Goal: Task Accomplishment & Management: Complete application form

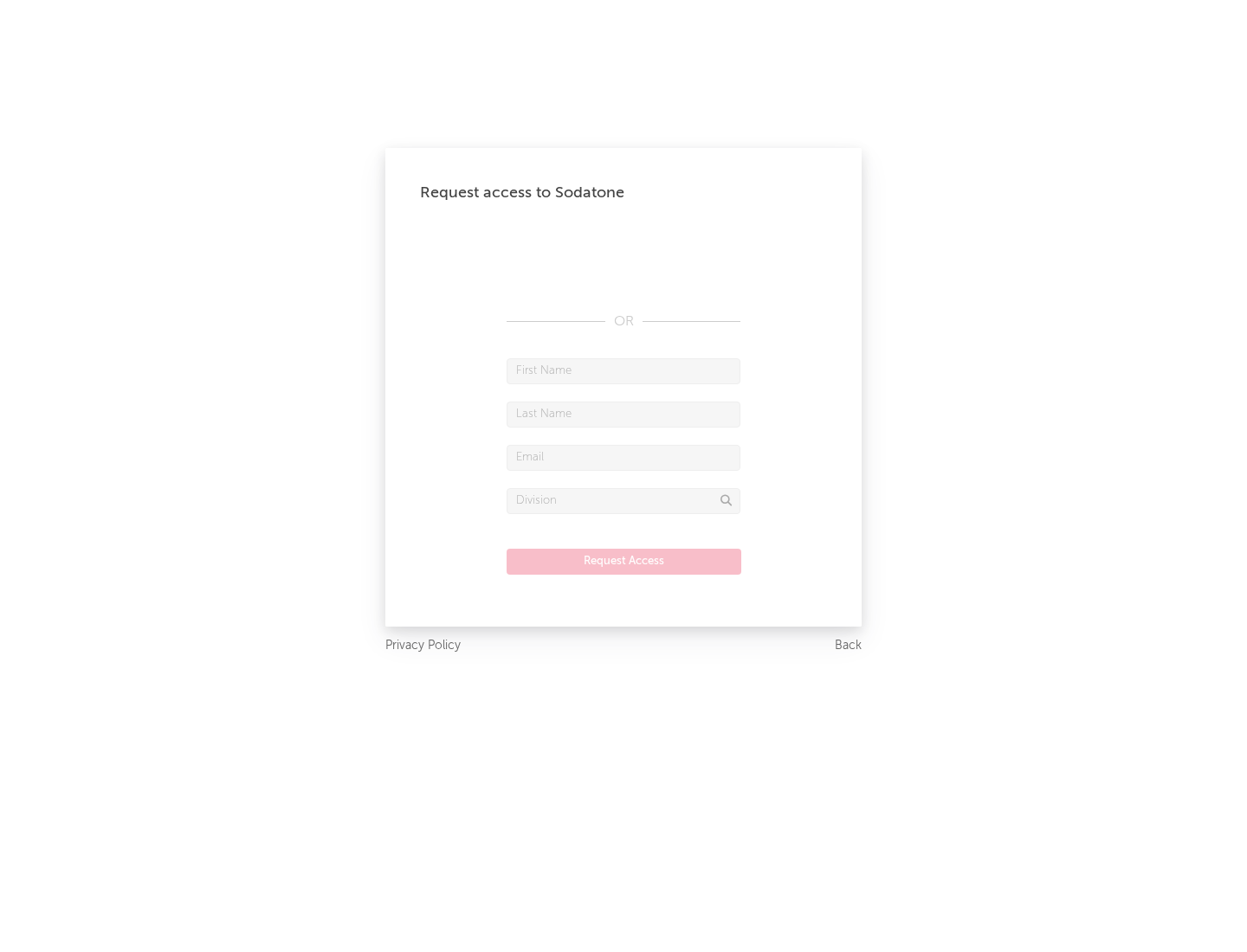
click at [623, 370] on input "text" at bounding box center [623, 372] width 234 height 26
type input "[PERSON_NAME]"
click at [623, 414] on input "text" at bounding box center [623, 415] width 234 height 26
type input "[PERSON_NAME]"
click at [623, 457] on input "text" at bounding box center [623, 458] width 234 height 26
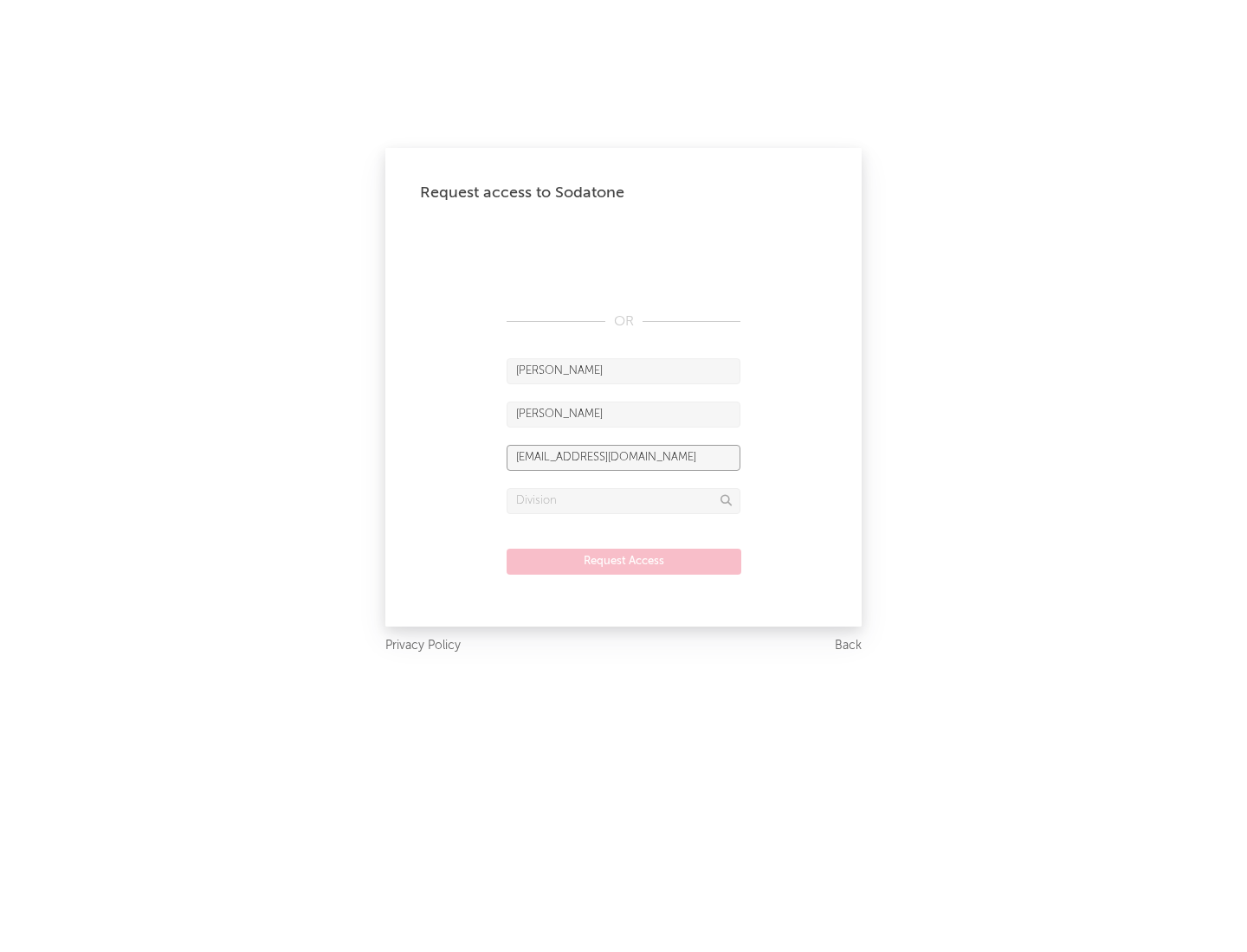
type input "[EMAIL_ADDRESS][DOMAIN_NAME]"
click at [623, 500] on input "text" at bounding box center [623, 501] width 234 height 26
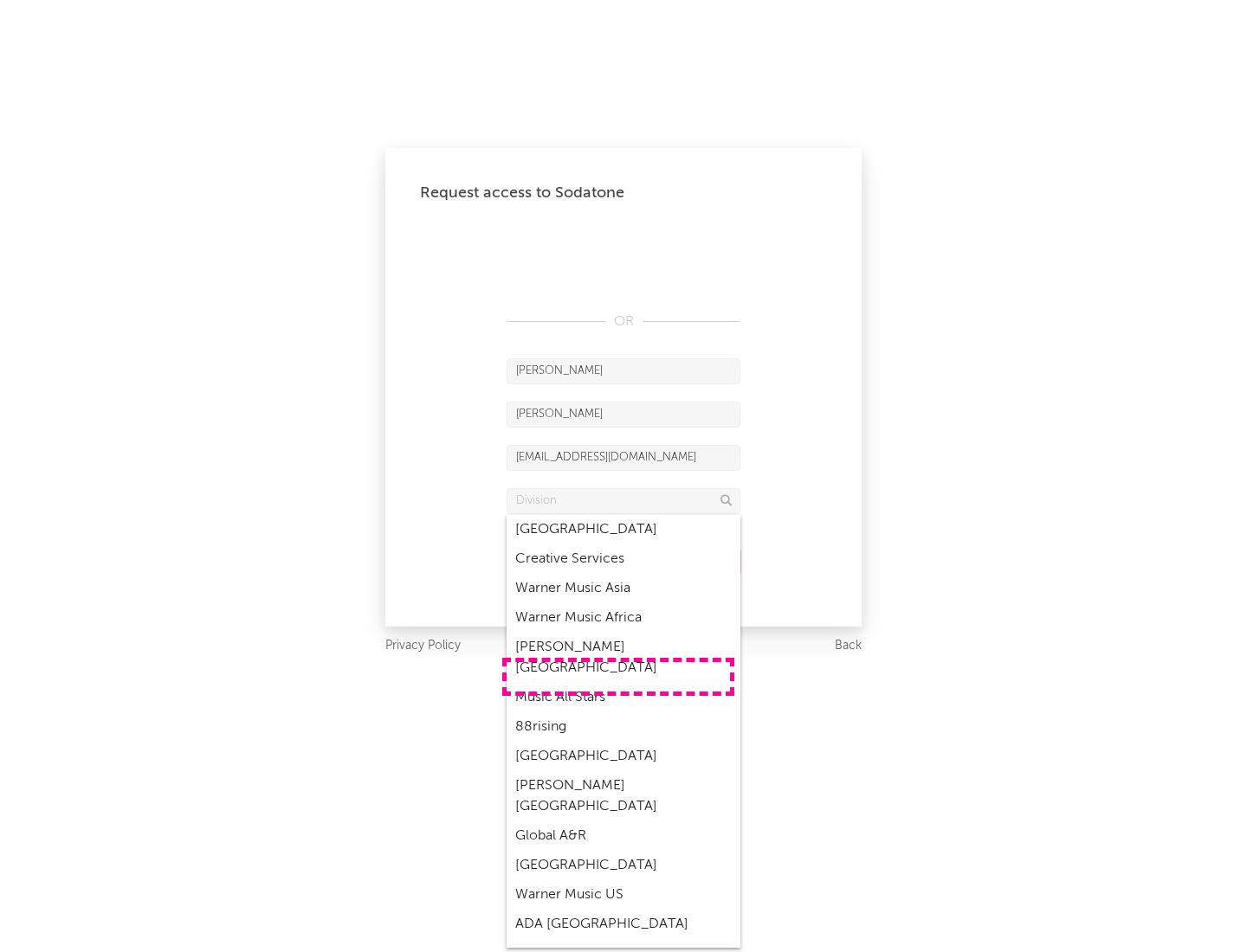
click at [618, 683] on div "Music All Stars" at bounding box center [623, 698] width 234 height 30
type input "Music All Stars"
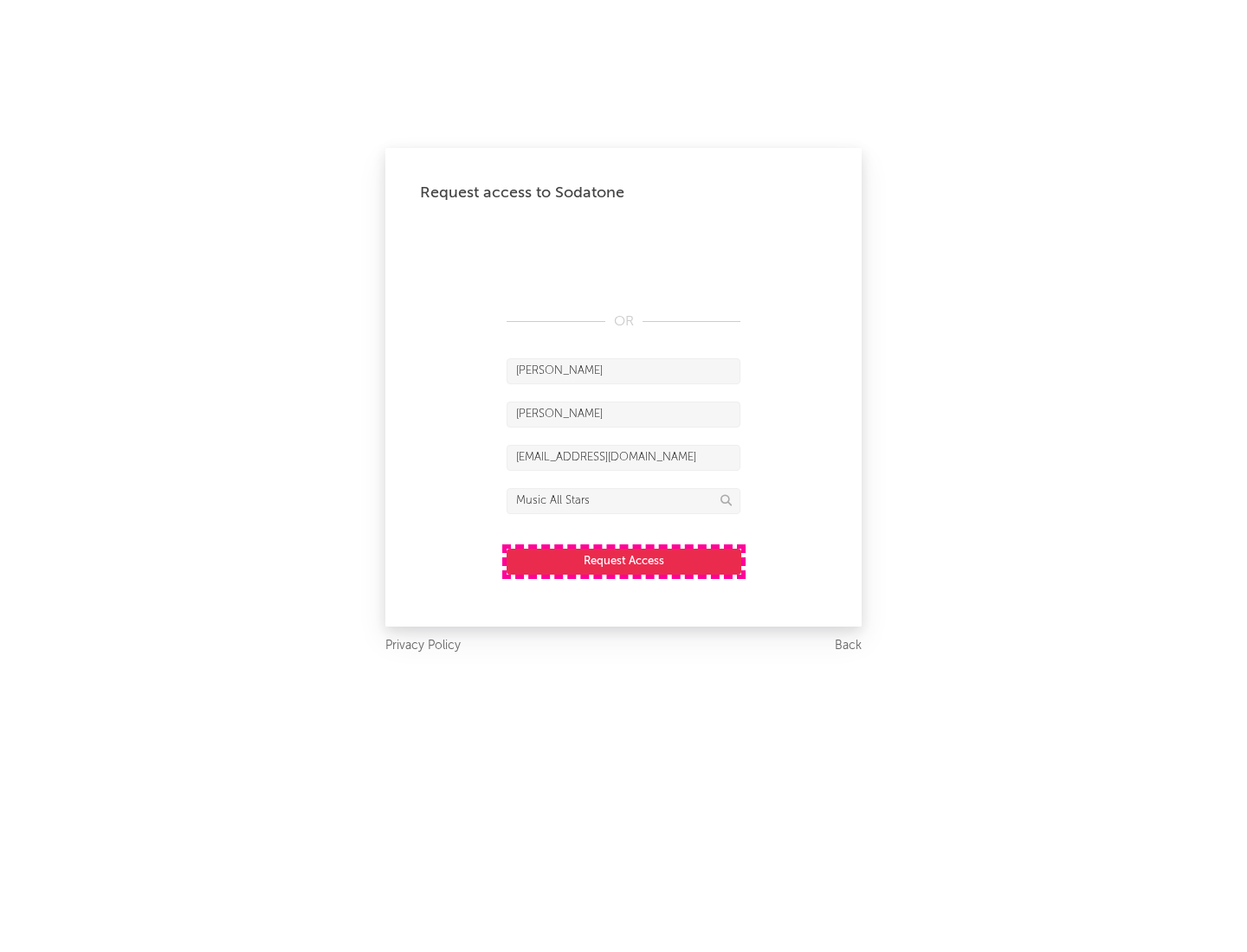
click at [623, 561] on button "Request Access" at bounding box center [624, 562] width 235 height 26
